Goal: Task Accomplishment & Management: Manage account settings

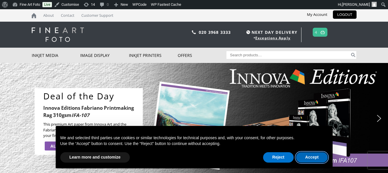
click at [308, 156] on button "Accept" at bounding box center [312, 157] width 32 height 10
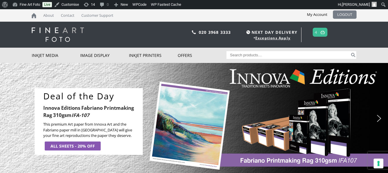
click at [344, 14] on link "LOGOUT" at bounding box center [345, 14] width 24 height 8
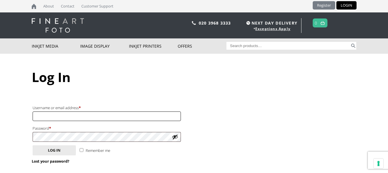
type input "rob@wedesignit.co.uk"
click at [329, 3] on link "Register" at bounding box center [324, 5] width 23 height 8
